Goal: Book appointment/travel/reservation

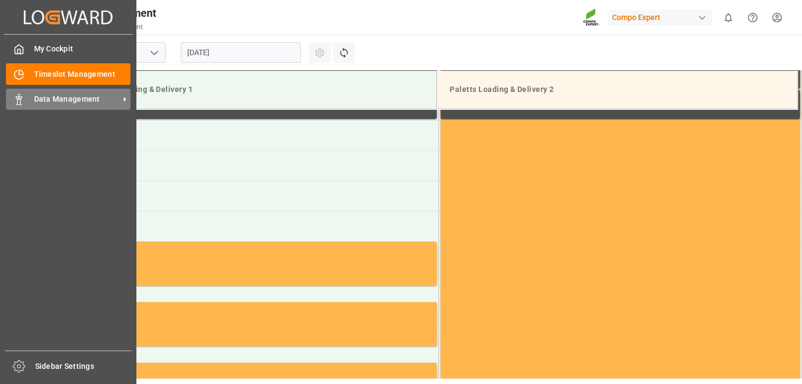
scroll to position [599, 0]
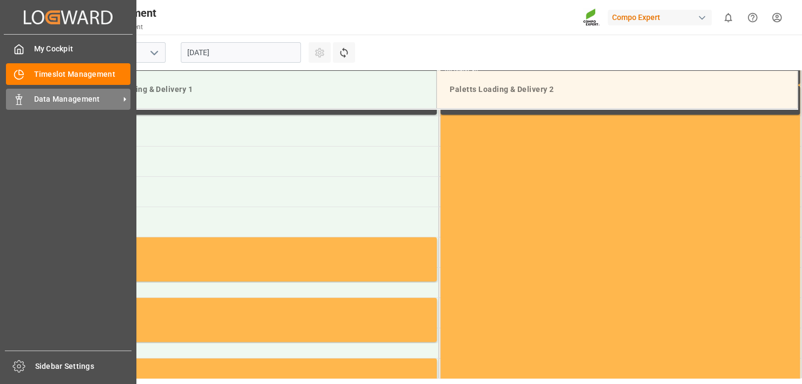
click at [42, 97] on span "Data Management" at bounding box center [77, 99] width 86 height 11
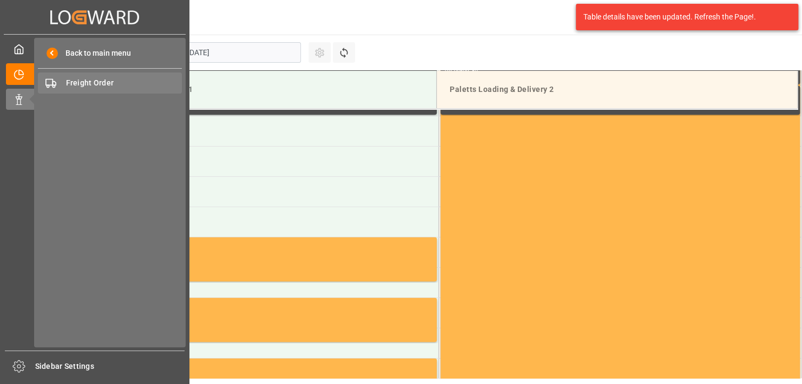
click at [83, 83] on span "Freight Order" at bounding box center [124, 82] width 116 height 11
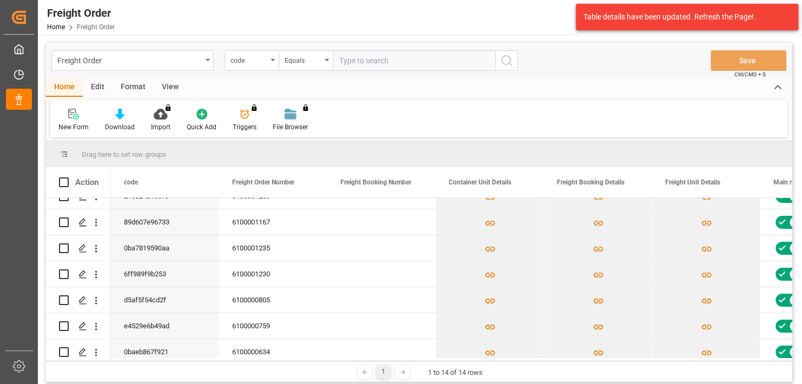
scroll to position [78, 0]
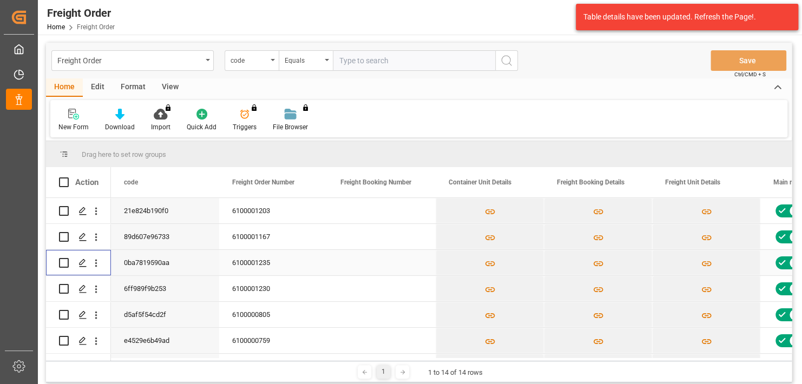
click at [62, 265] on input "Press Space to toggle row selection (unchecked)" at bounding box center [64, 263] width 10 height 10
checkbox input "true"
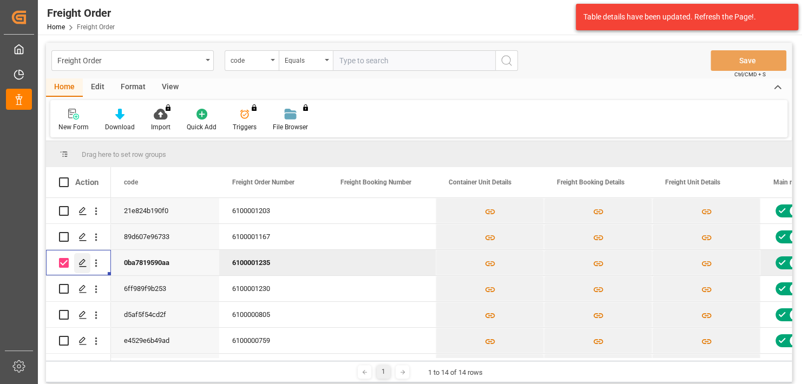
click at [82, 261] on icon "Press SPACE to deselect this row." at bounding box center [82, 263] width 9 height 9
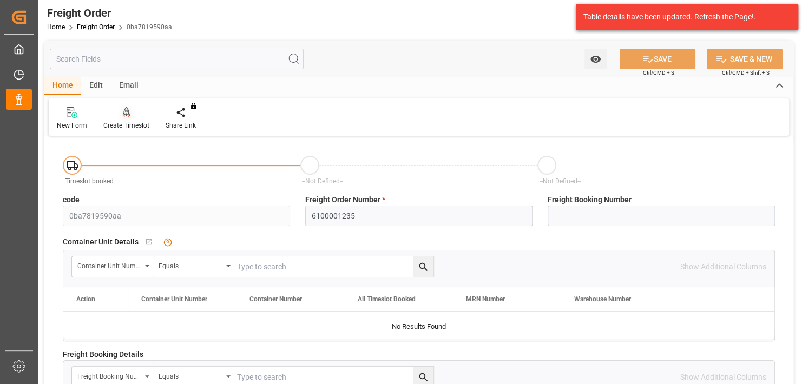
click at [128, 121] on div "Create Timeslot" at bounding box center [126, 126] width 46 height 10
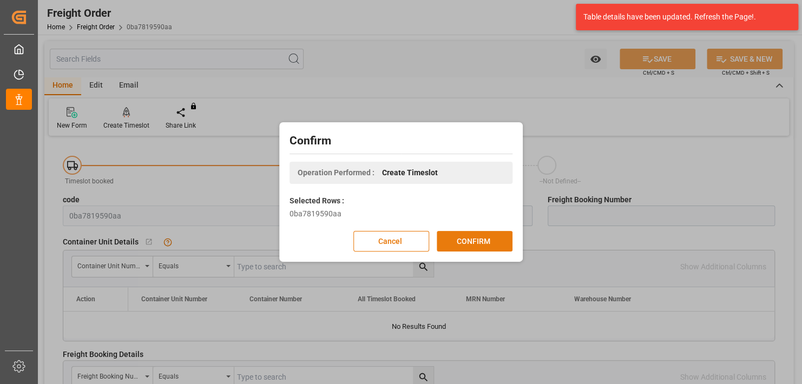
click at [454, 235] on button "CONFIRM" at bounding box center [475, 241] width 76 height 21
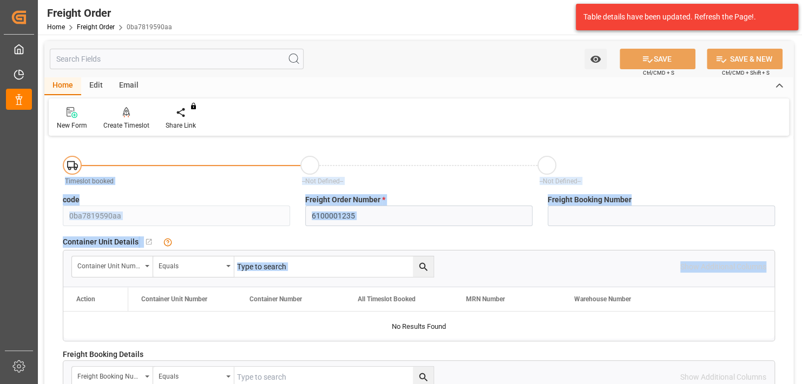
drag, startPoint x: 797, startPoint y: 121, endPoint x: 770, endPoint y: 267, distance: 149.2
drag, startPoint x: 770, startPoint y: 267, endPoint x: 724, endPoint y: 162, distance: 115.2
click at [724, 162] on div "--Not Defined--" at bounding box center [657, 171] width 238 height 31
click at [455, 254] on div "Container Unit Number Equals Show Additional Columns" at bounding box center [418, 267] width 711 height 32
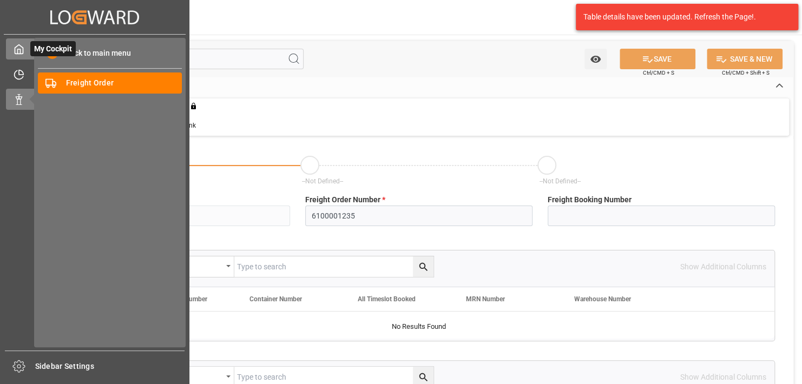
click at [19, 49] on icon at bounding box center [19, 49] width 11 height 11
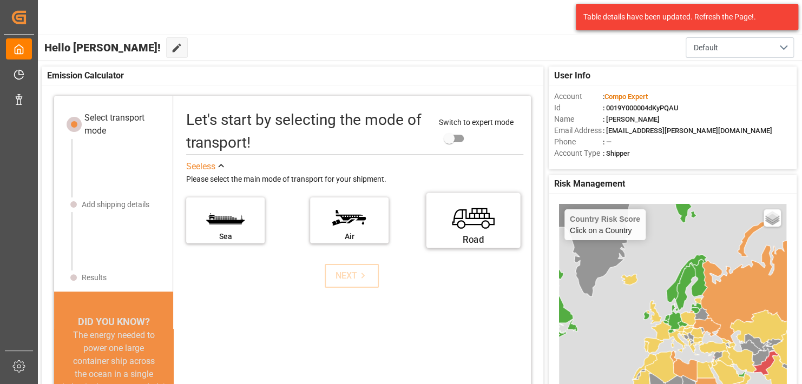
click at [495, 227] on label "Road" at bounding box center [473, 216] width 81 height 45
click at [0, 0] on input "Road" at bounding box center [0, 0] width 0 height 0
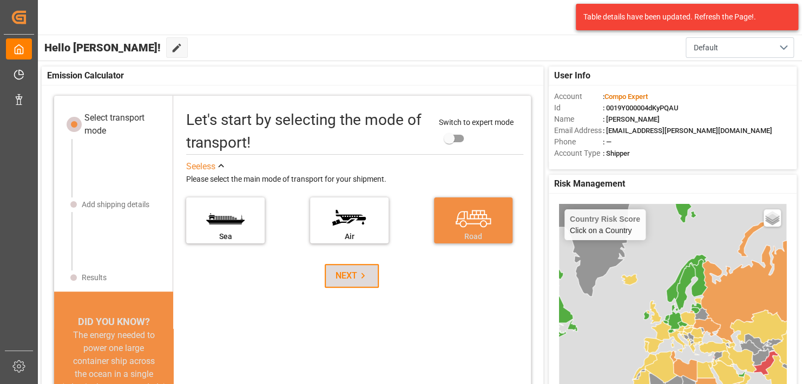
click at [364, 276] on icon at bounding box center [362, 275] width 11 height 11
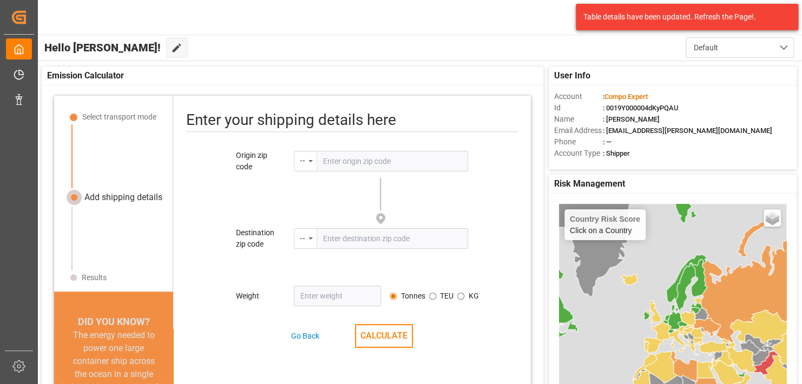
scroll to position [6, 0]
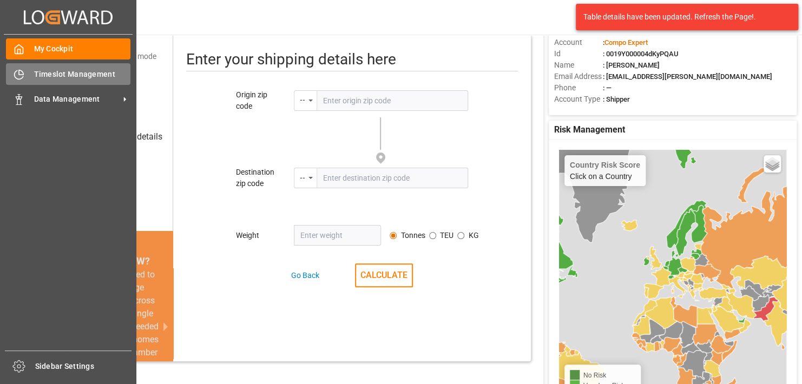
click at [39, 82] on div "Timeslot Management Timeslot Management" at bounding box center [68, 73] width 125 height 21
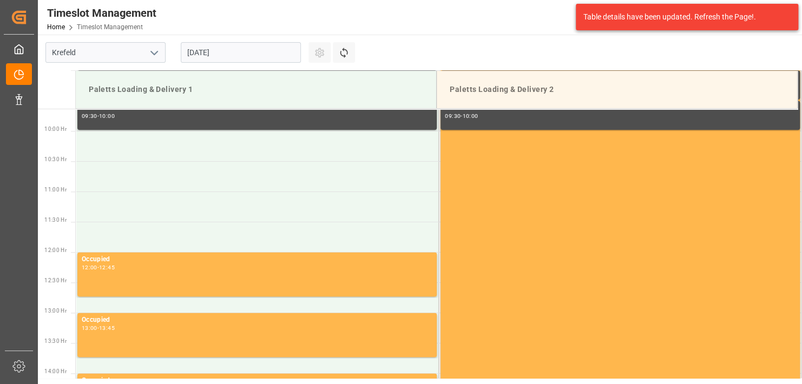
scroll to position [599, 0]
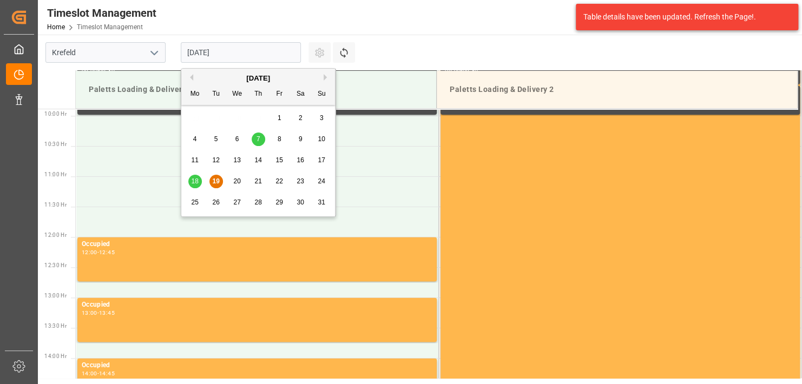
click at [258, 54] on input "[DATE]" at bounding box center [241, 52] width 120 height 21
click at [243, 185] on div "20" at bounding box center [238, 181] width 14 height 13
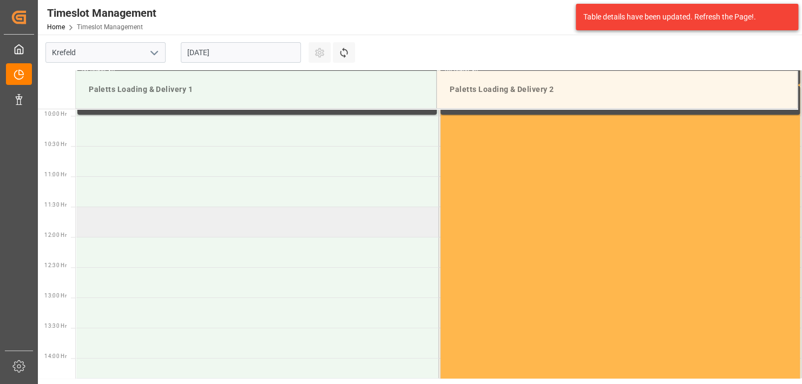
click at [126, 215] on td at bounding box center [257, 222] width 363 height 30
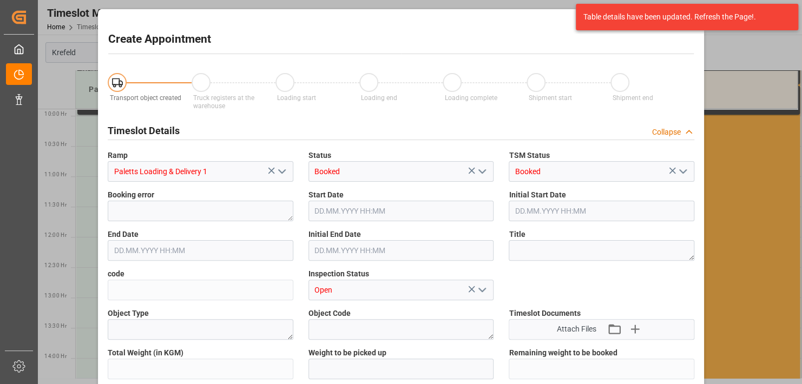
type input "[DATE] 11:30"
type input "[DATE] 12:00"
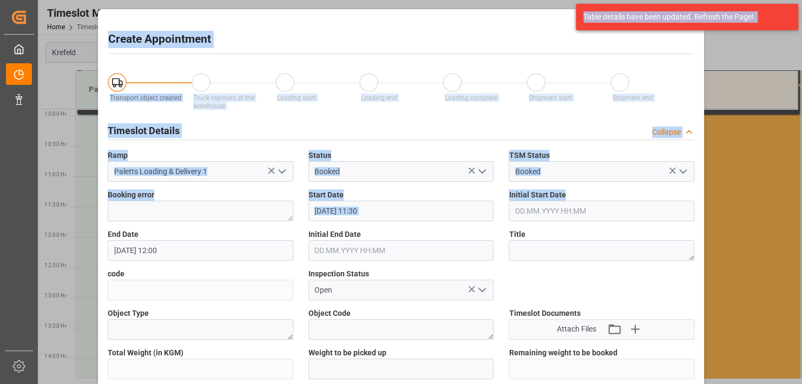
drag, startPoint x: 797, startPoint y: 222, endPoint x: 801, endPoint y: 244, distance: 21.5
click at [802, 244] on html "Created by potrace 1.15, written by Peter Selinger 2001-2017 Created by potrace…" at bounding box center [401, 192] width 802 height 384
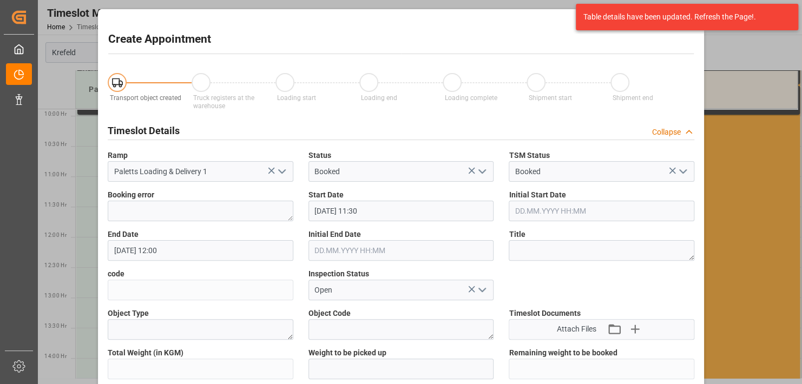
click at [544, 234] on label "Title" at bounding box center [602, 234] width 186 height 11
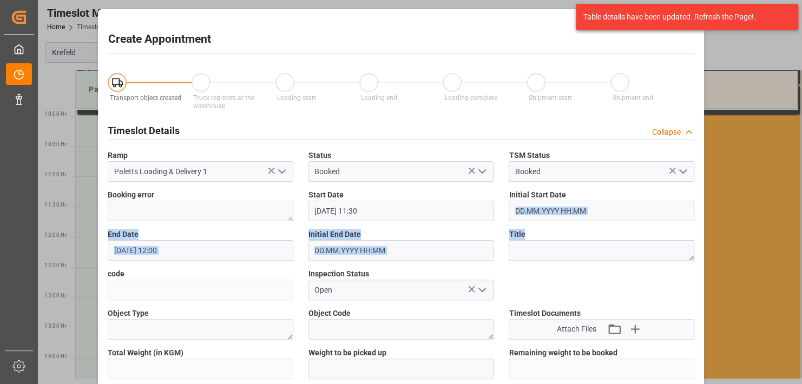
drag, startPoint x: 798, startPoint y: 213, endPoint x: 794, endPoint y: 245, distance: 32.2
click at [794, 245] on div "Create Appointment Transport object created Truck registers at the warehouse Lo…" at bounding box center [401, 192] width 802 height 384
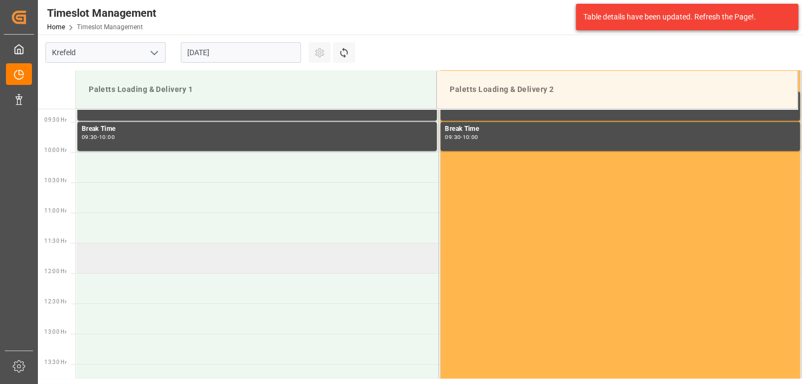
scroll to position [595, 0]
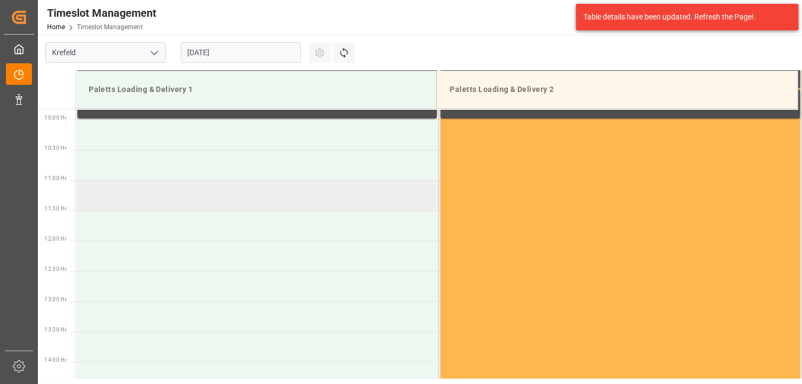
click at [122, 200] on td at bounding box center [257, 195] width 363 height 30
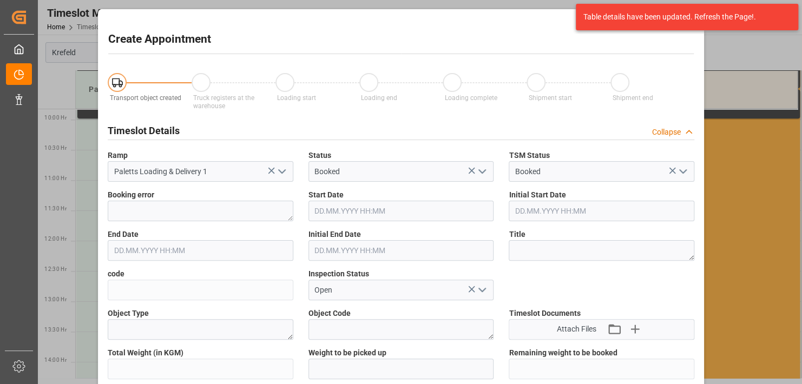
type input "20.08.2025 11:00"
type input "[DATE] 11:30"
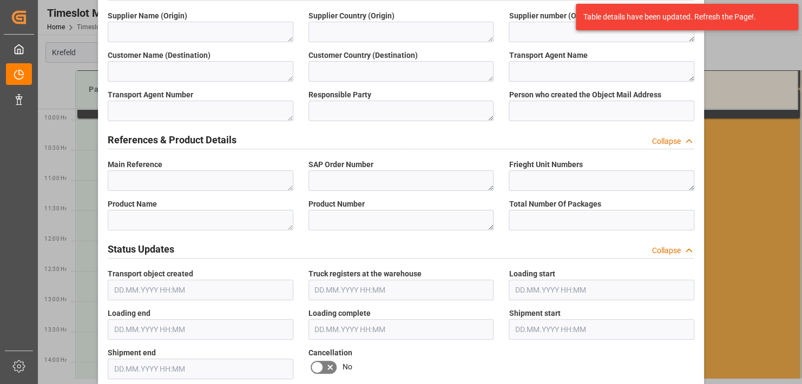
scroll to position [433, 0]
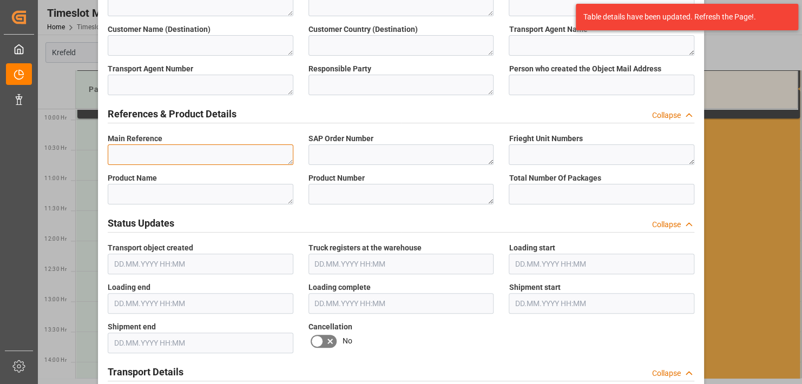
click at [222, 155] on textarea at bounding box center [201, 155] width 186 height 21
paste textarea "6100001235"
type textarea "6100001235"
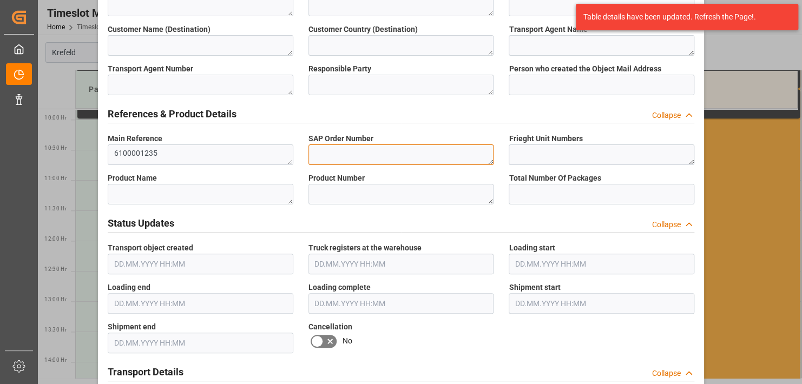
click at [372, 161] on textarea at bounding box center [402, 155] width 186 height 21
paste textarea "6100001235"
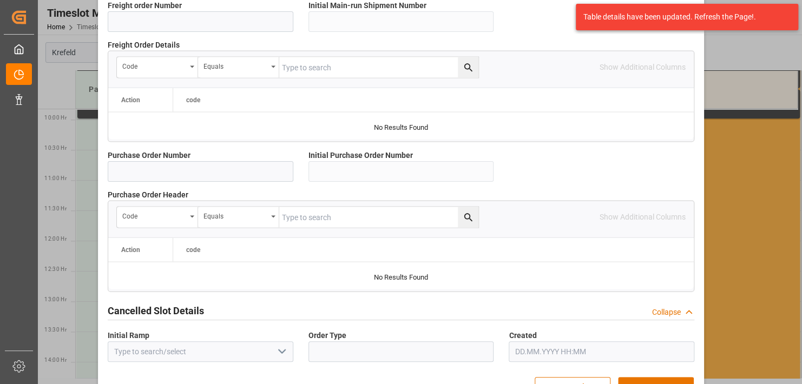
scroll to position [1045, 0]
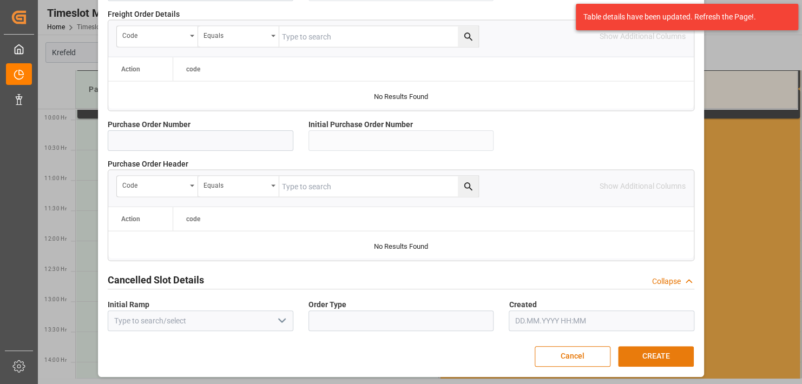
type textarea "6100001235"
click at [638, 354] on button "CREATE" at bounding box center [656, 356] width 76 height 21
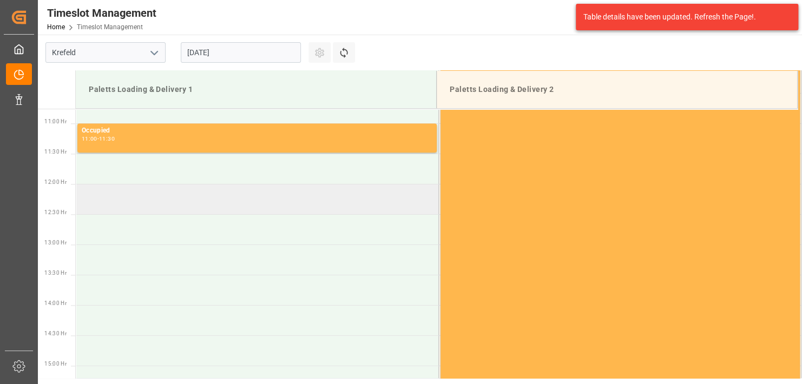
scroll to position [653, 0]
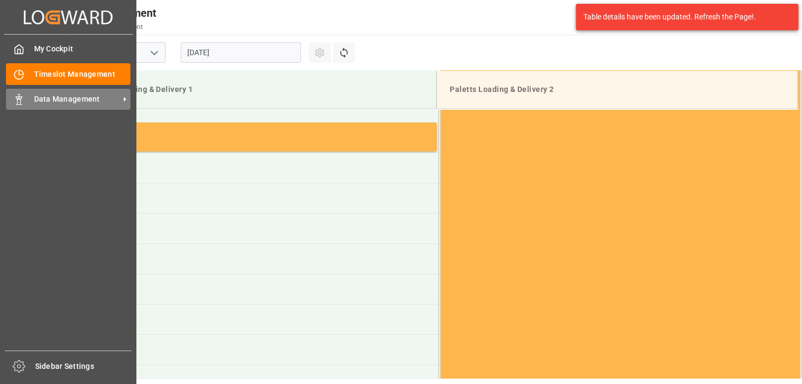
click at [42, 102] on span "Data Management" at bounding box center [77, 99] width 86 height 11
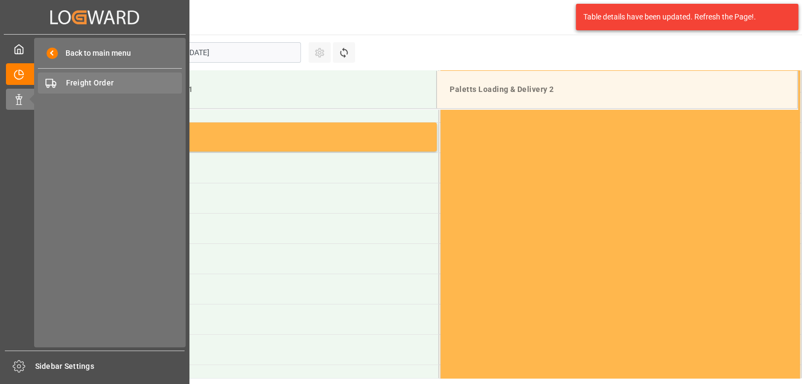
click at [115, 86] on span "Freight Order" at bounding box center [124, 82] width 116 height 11
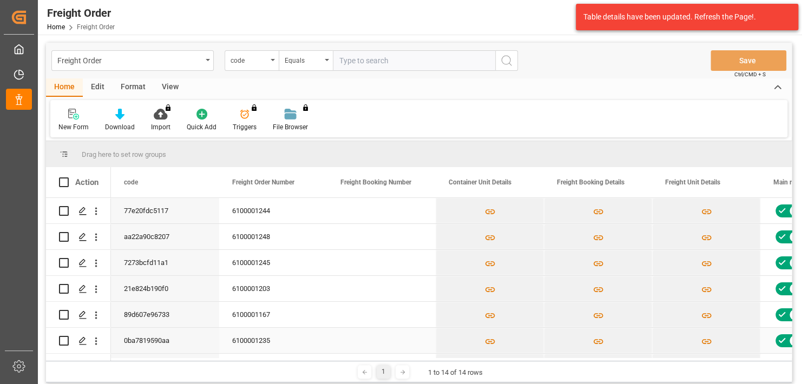
click at [67, 343] on input "Press Space to toggle row selection (unchecked)" at bounding box center [64, 341] width 10 height 10
checkbox input "true"
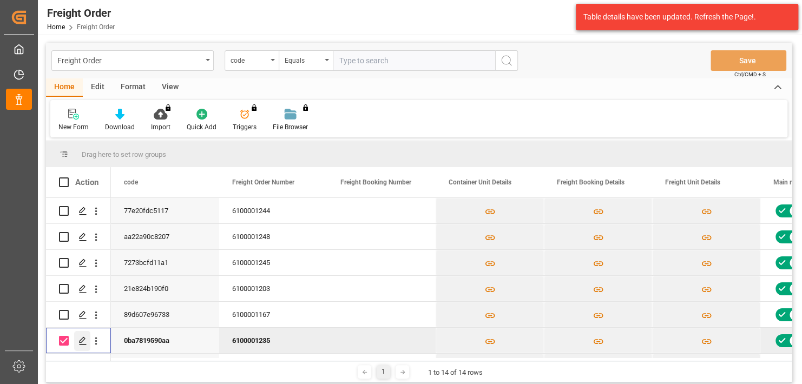
click at [80, 342] on icon "Press SPACE to deselect this row." at bounding box center [82, 341] width 9 height 9
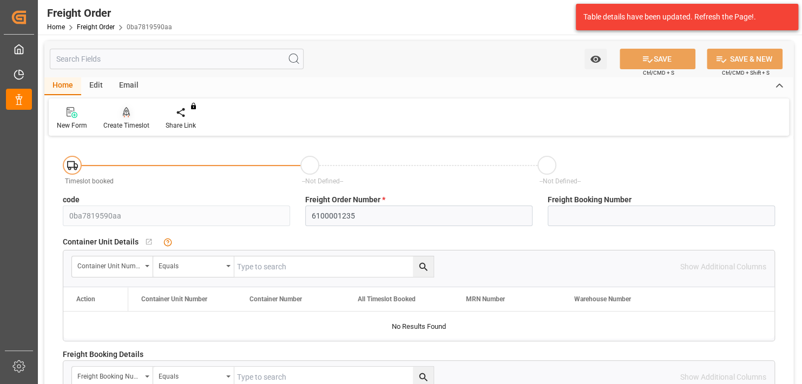
click at [125, 119] on div "Create Timeslot" at bounding box center [126, 119] width 62 height 24
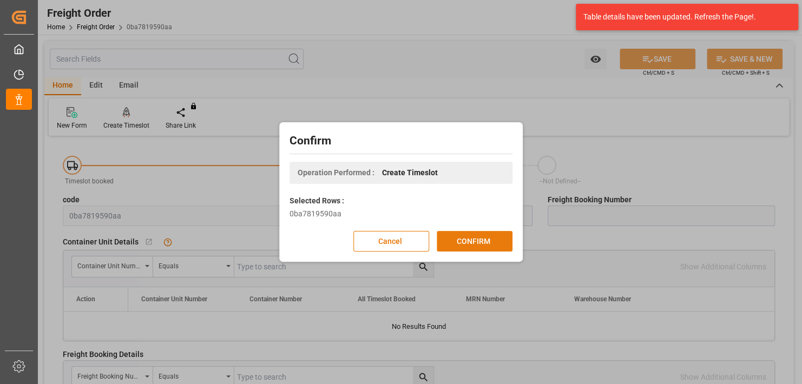
click at [492, 235] on button "CONFIRM" at bounding box center [475, 241] width 76 height 21
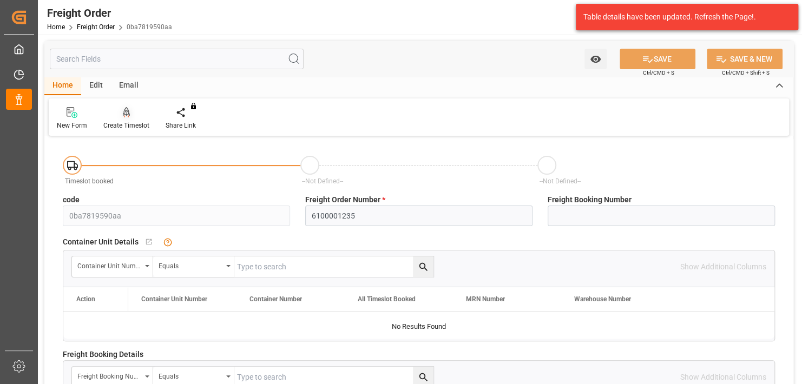
click at [134, 120] on div "Create Timeslot" at bounding box center [126, 119] width 62 height 24
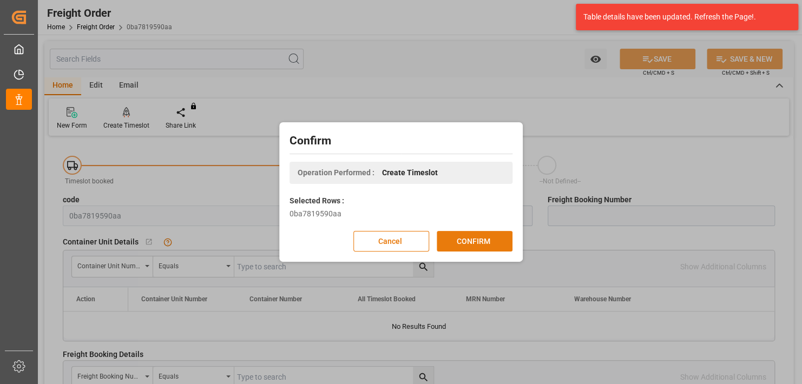
click at [467, 234] on button "CONFIRM" at bounding box center [475, 241] width 76 height 21
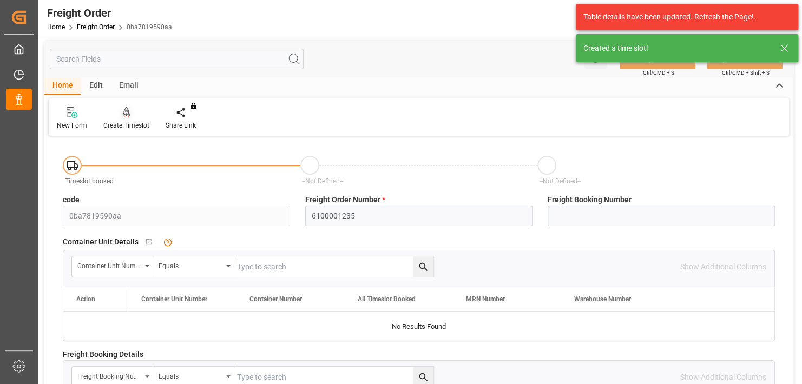
click at [134, 119] on div "Create Timeslot" at bounding box center [126, 119] width 62 height 24
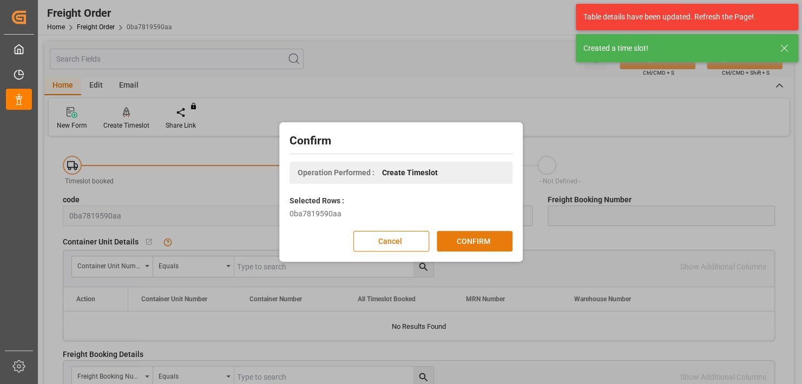
click at [454, 239] on button "CONFIRM" at bounding box center [475, 241] width 76 height 21
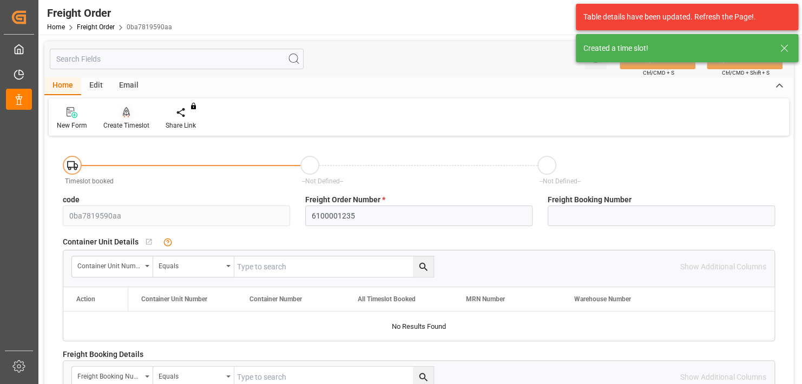
click at [126, 116] on icon at bounding box center [127, 112] width 8 height 11
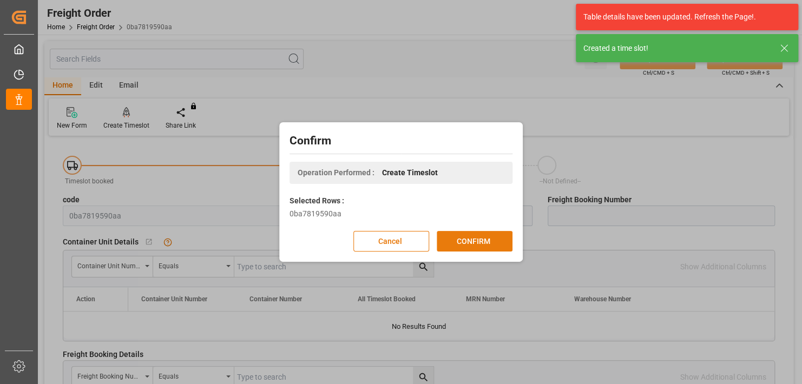
click at [470, 243] on button "CONFIRM" at bounding box center [475, 241] width 76 height 21
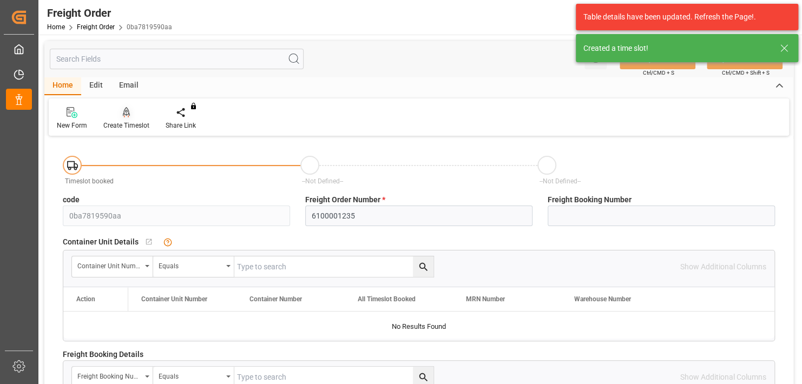
click at [127, 122] on div "Create Timeslot" at bounding box center [126, 126] width 46 height 10
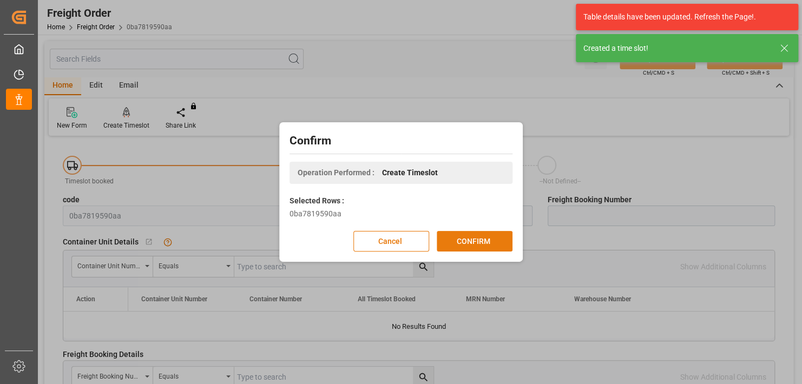
click at [486, 237] on button "CONFIRM" at bounding box center [475, 241] width 76 height 21
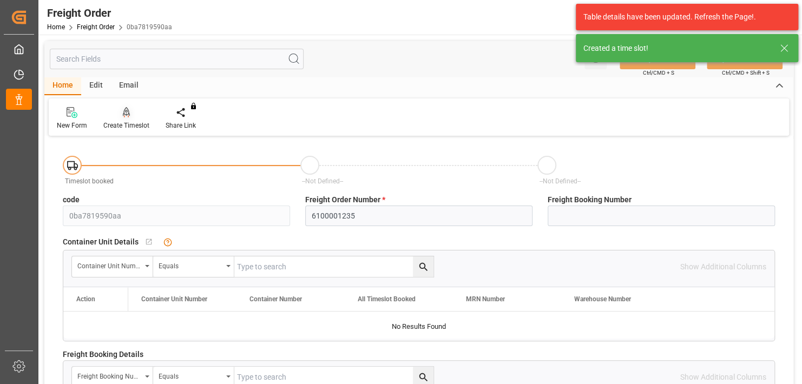
click at [130, 114] on div at bounding box center [126, 112] width 46 height 11
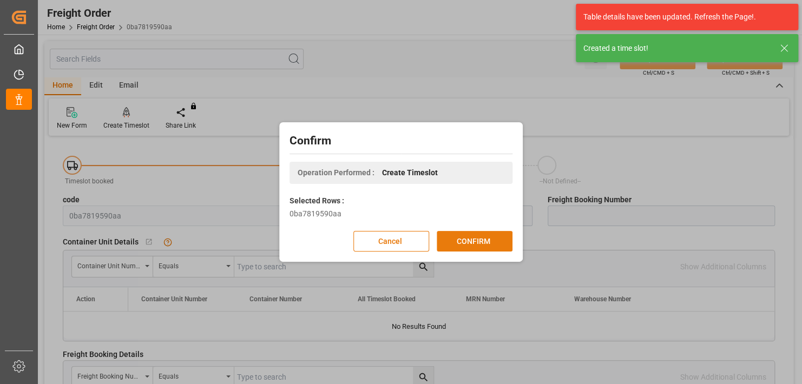
click at [479, 235] on button "CONFIRM" at bounding box center [475, 241] width 76 height 21
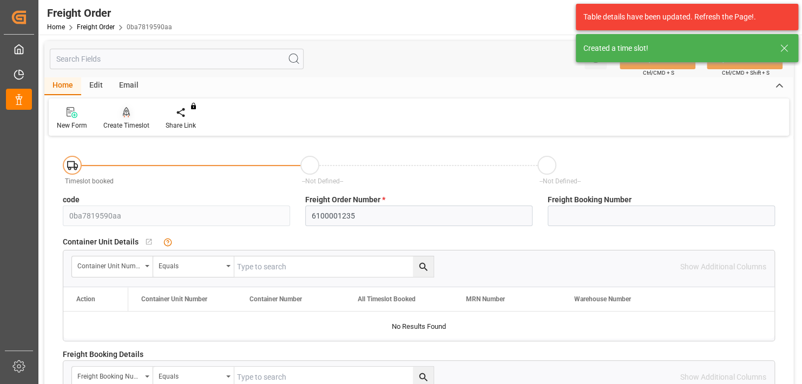
click at [130, 107] on div at bounding box center [126, 112] width 46 height 11
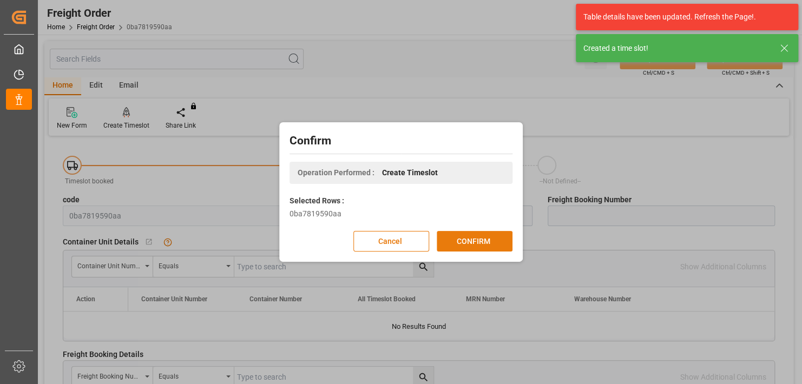
click at [495, 233] on button "CONFIRM" at bounding box center [475, 241] width 76 height 21
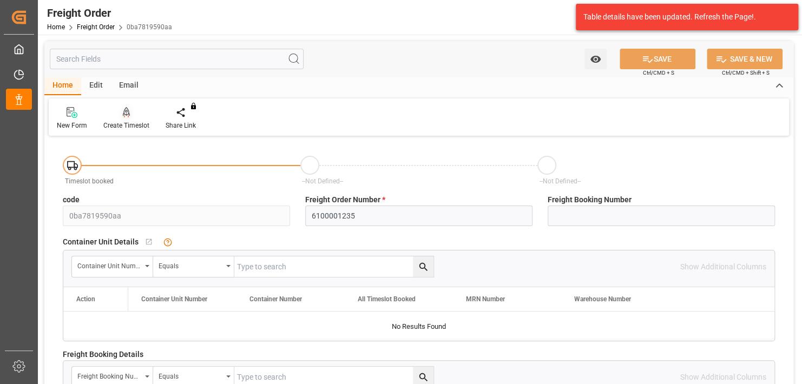
click at [135, 113] on div at bounding box center [126, 112] width 46 height 11
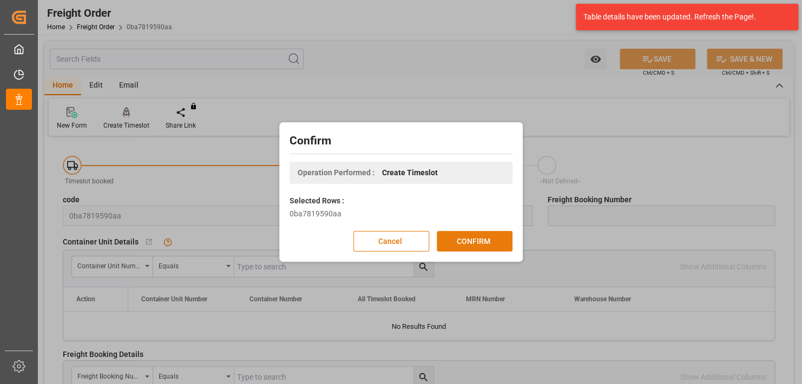
click at [474, 234] on button "CONFIRM" at bounding box center [475, 241] width 76 height 21
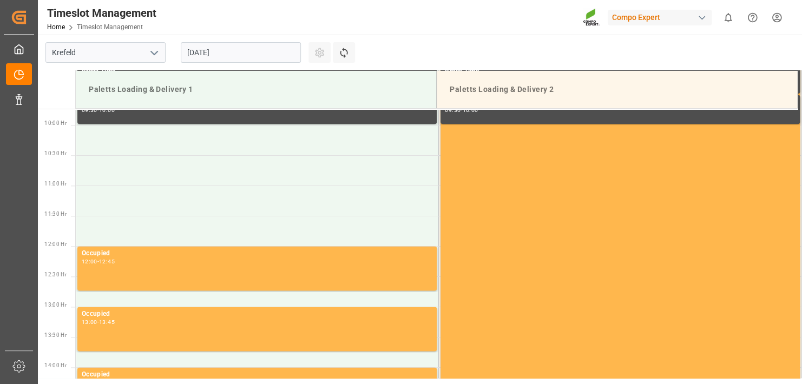
scroll to position [599, 0]
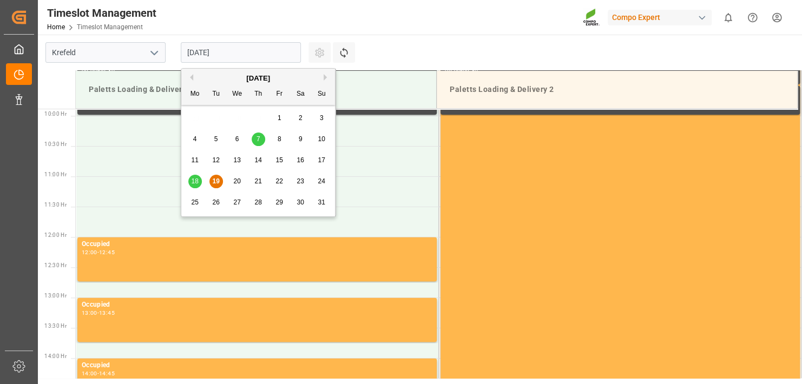
click at [259, 55] on input "[DATE]" at bounding box center [241, 52] width 120 height 21
click at [235, 180] on span "20" at bounding box center [236, 182] width 7 height 8
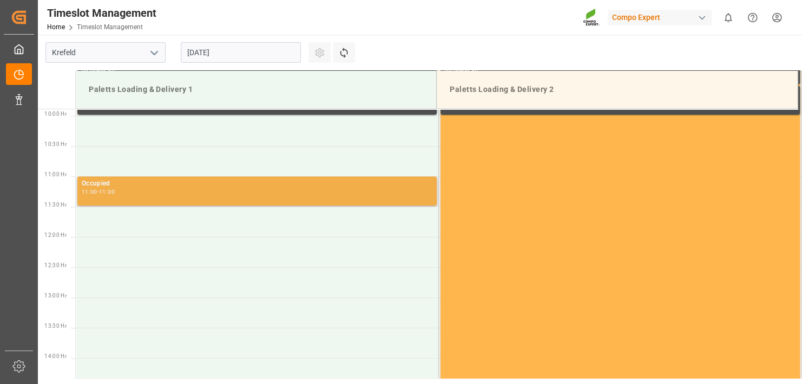
click at [115, 189] on div "11:30" at bounding box center [107, 191] width 16 height 5
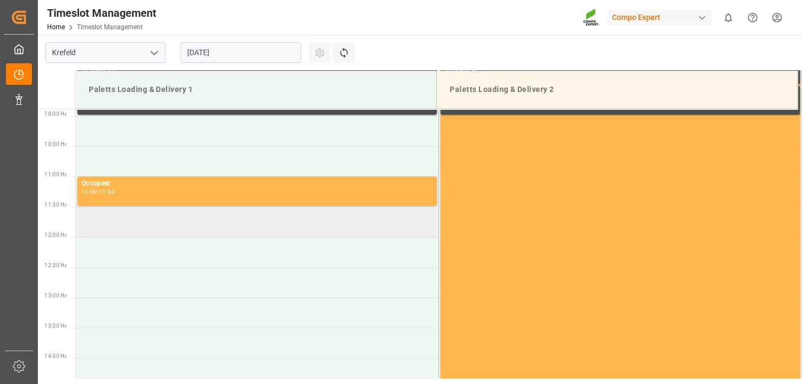
click at [91, 222] on td at bounding box center [257, 222] width 363 height 30
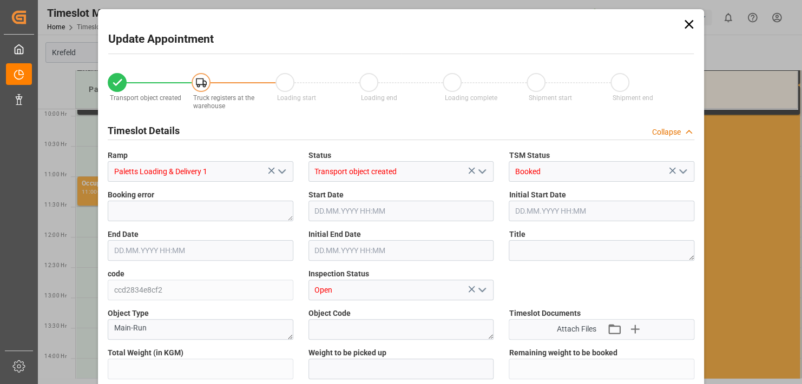
type input "23301.6"
type input "0"
type input "[DATE] 11:30"
type input "[DATE] 12:00"
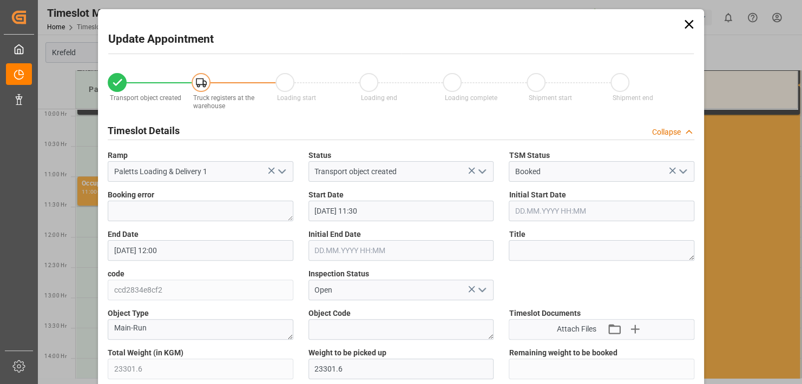
type input "[DATE] 15:21"
type input "[DATE] 09:14"
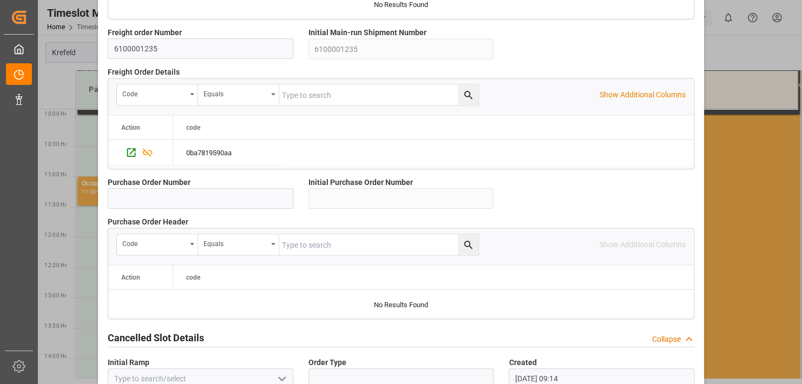
scroll to position [1045, 0]
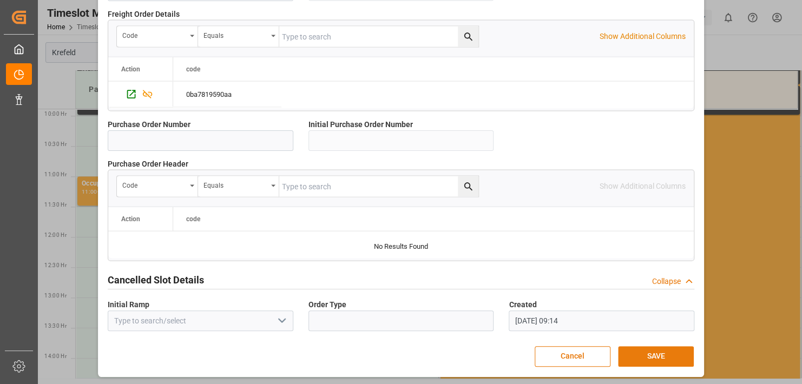
click at [656, 358] on button "SAVE" at bounding box center [656, 356] width 76 height 21
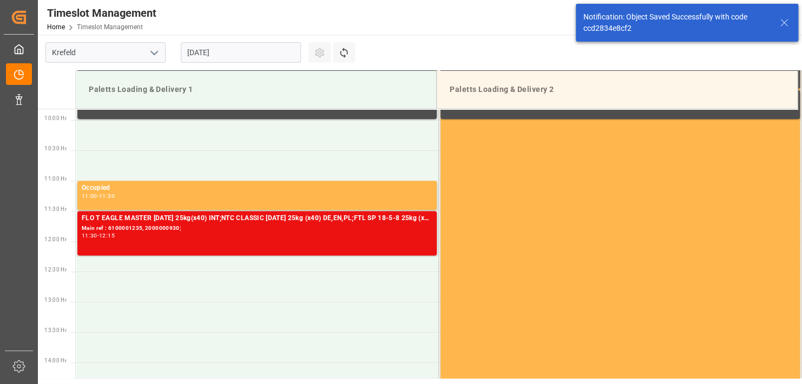
scroll to position [599, 0]
